Goal: Find specific page/section: Find specific page/section

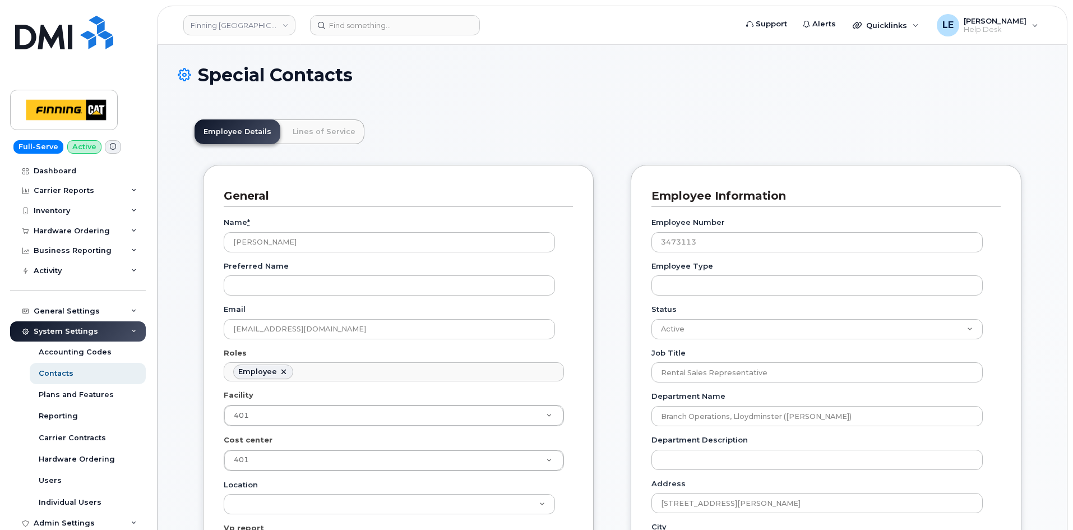
click at [82, 109] on img at bounding box center [64, 110] width 86 height 33
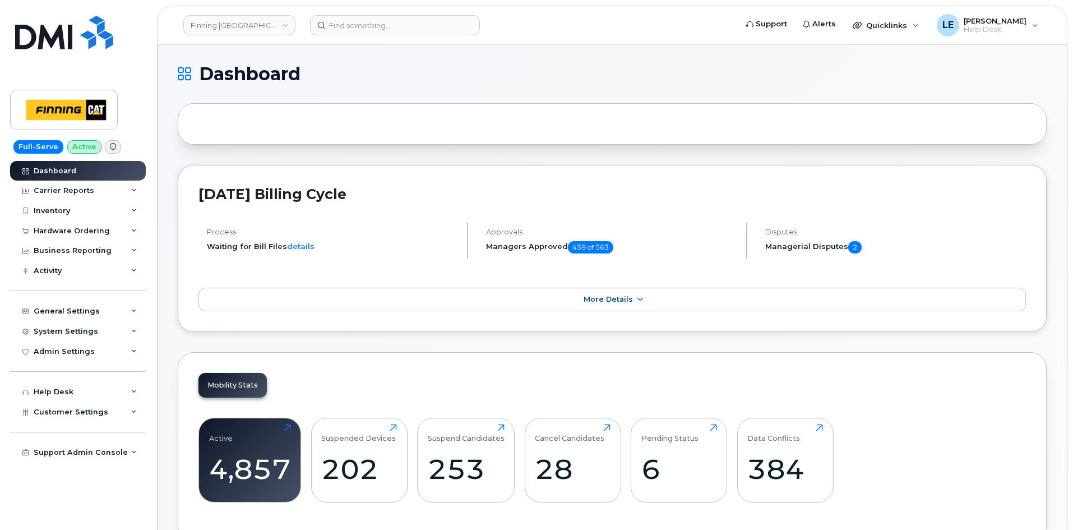
click at [1026, 438] on div "Mobility Stats Active 4,857 Click to view more Suspended Devices 202 Click to v…" at bounding box center [612, 447] width 869 height 190
click at [669, 388] on div "Mobility Stats Active 4,857 Click to view more Suspended Devices 202 Click to v…" at bounding box center [612, 447] width 869 height 190
